Goal: Task Accomplishment & Management: Complete application form

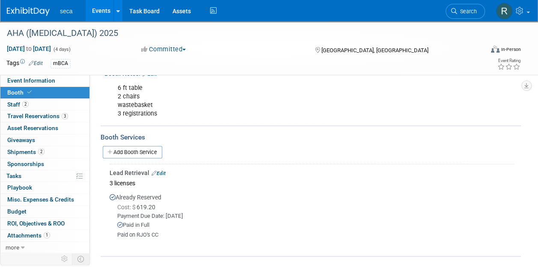
scroll to position [128, 0]
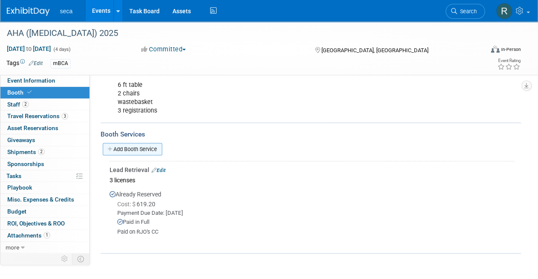
click at [133, 149] on link "Add Booth Service" at bounding box center [132, 149] width 59 height 12
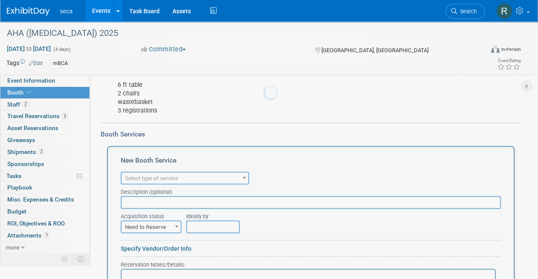
scroll to position [0, 0]
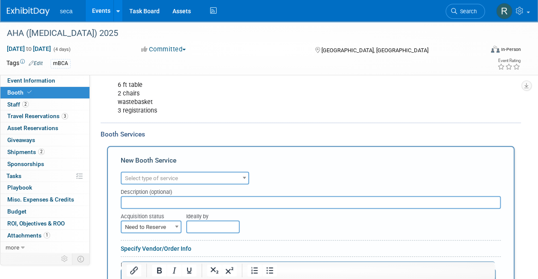
click at [147, 175] on span "Select type of service" at bounding box center [151, 178] width 53 height 6
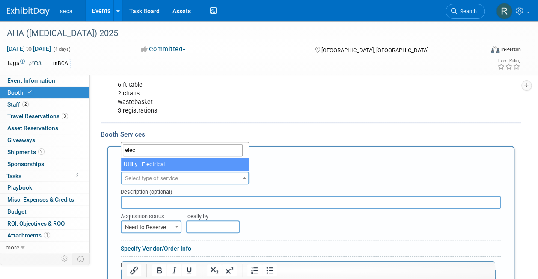
type input "elec"
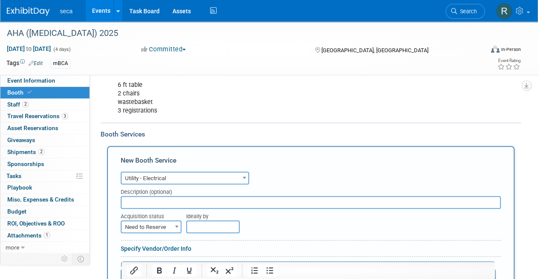
select select "8"
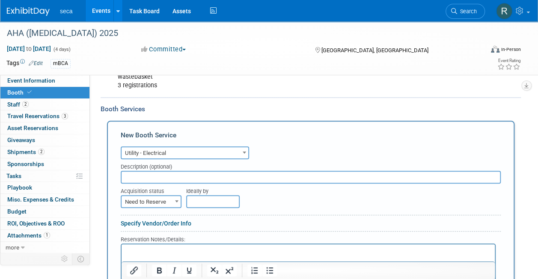
scroll to position [171, 0]
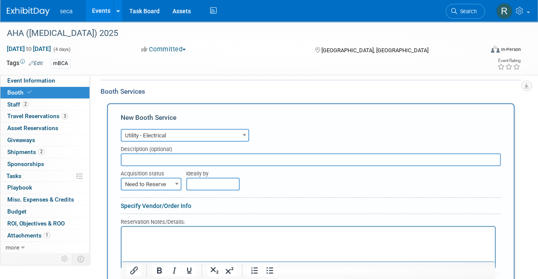
click at [174, 160] on input "text" at bounding box center [311, 159] width 380 height 13
type input "5AMP drop"
click at [163, 181] on span "Need to Reserve" at bounding box center [151, 184] width 59 height 12
select select "2"
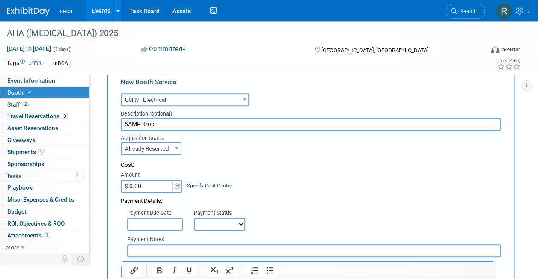
scroll to position [257, 0]
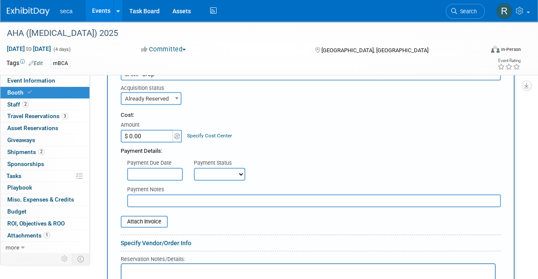
click at [158, 141] on input "$ 0.00" at bounding box center [148, 136] width 54 height 13
type input "$ 590.70"
click at [168, 173] on input "text" at bounding box center [155, 174] width 56 height 13
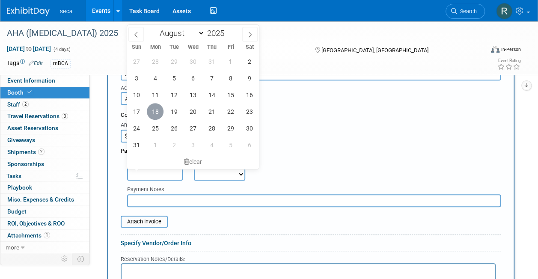
click at [155, 113] on span "18" at bounding box center [155, 111] width 17 height 17
type input "[DATE]"
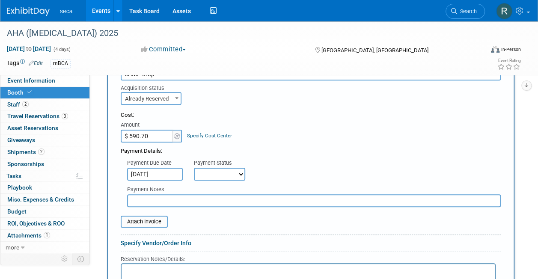
click at [217, 175] on select "Not Paid Yet Partially Paid Paid in Full" at bounding box center [219, 174] width 51 height 13
select select "1"
click at [194, 168] on select "Not Paid Yet Partially Paid Paid in Full" at bounding box center [219, 174] width 51 height 13
drag, startPoint x: 168, startPoint y: 198, endPoint x: 172, endPoint y: 193, distance: 6.8
click at [169, 199] on input "text" at bounding box center [314, 200] width 374 height 13
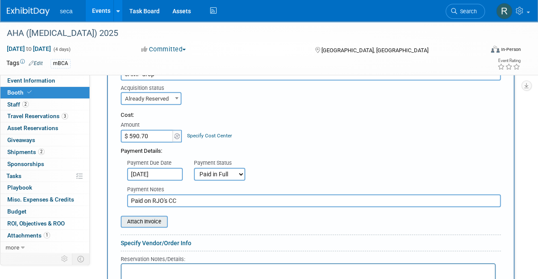
type input "Paid on RJO's CC"
click at [151, 223] on input "file" at bounding box center [116, 222] width 102 height 10
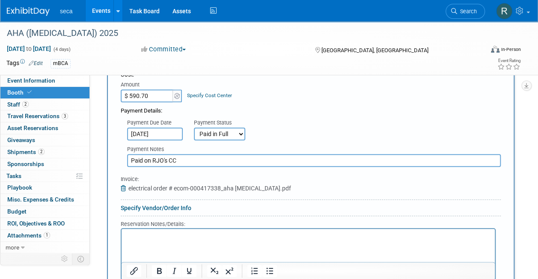
scroll to position [385, 0]
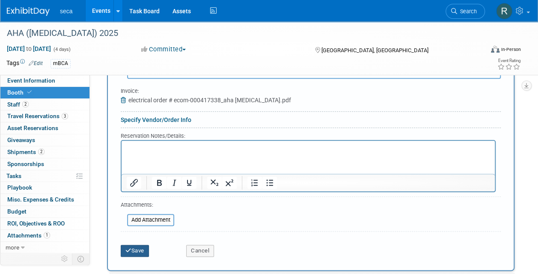
drag, startPoint x: 141, startPoint y: 247, endPoint x: 161, endPoint y: 241, distance: 20.5
click at [140, 247] on button "Save" at bounding box center [135, 251] width 28 height 12
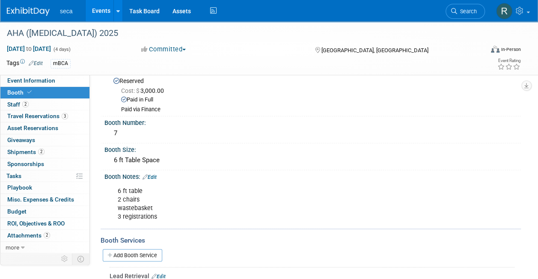
scroll to position [0, 0]
